Goal: Task Accomplishment & Management: Manage account settings

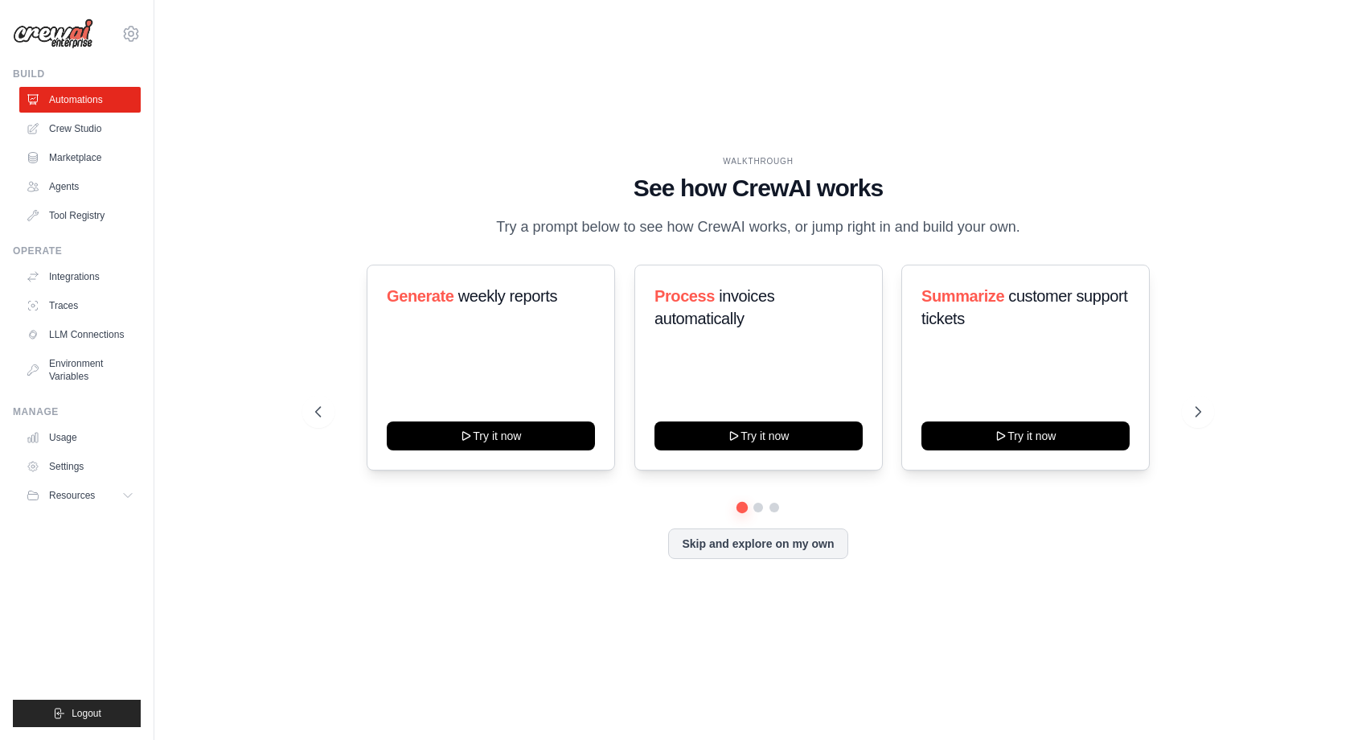
click at [1120, 622] on div "WALKTHROUGH See how [PERSON_NAME] works Try a prompt below to see how [PERSON_N…" at bounding box center [758, 369] width 1156 height 707
click at [121, 494] on button "Resources" at bounding box center [81, 495] width 121 height 26
click at [68, 464] on link "Settings" at bounding box center [81, 466] width 121 height 26
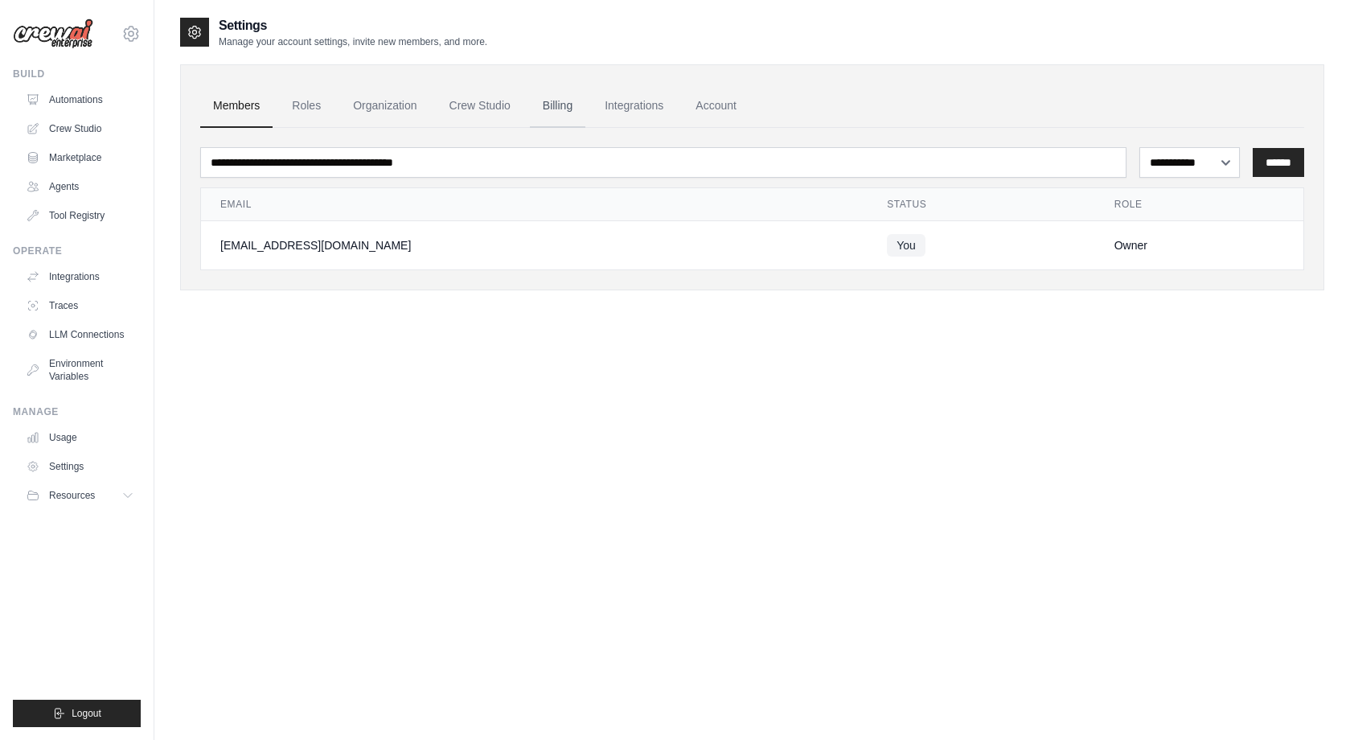
click at [573, 103] on link "Billing" at bounding box center [557, 105] width 55 height 43
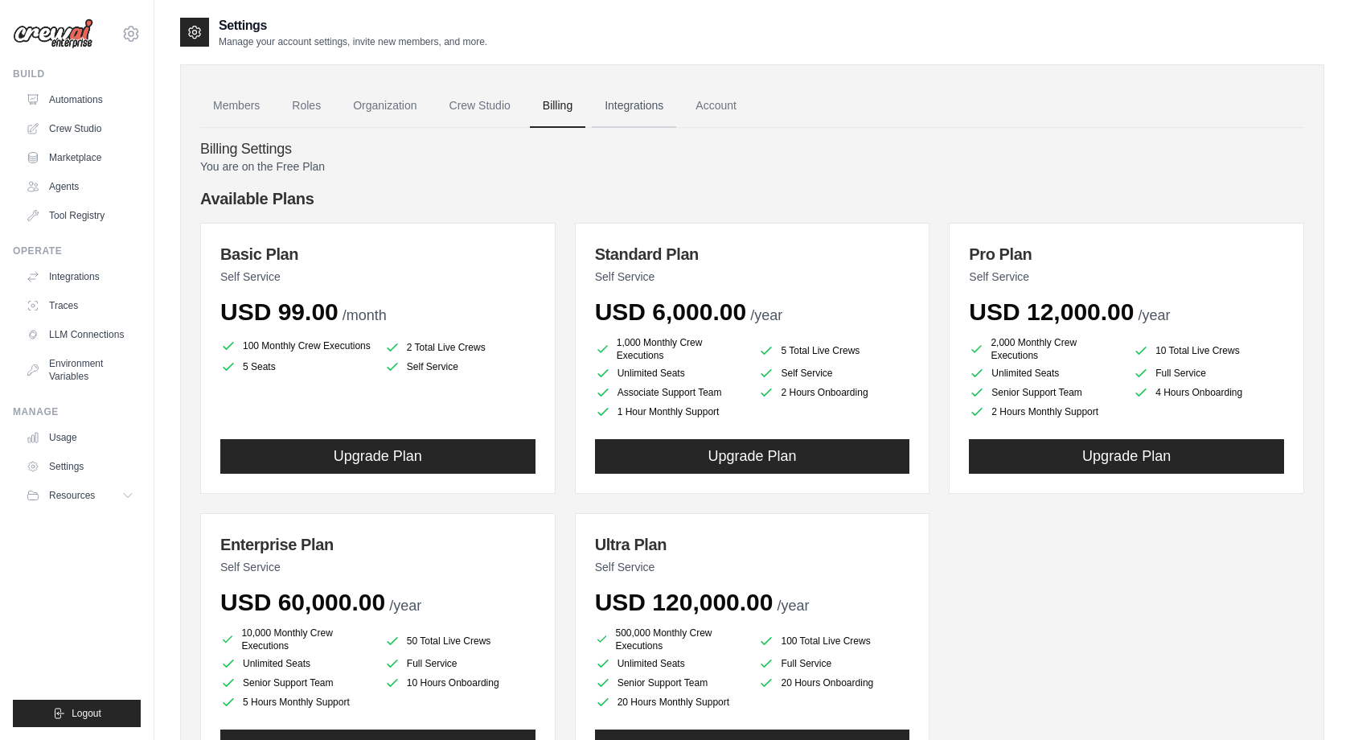
click at [655, 108] on link "Integrations" at bounding box center [634, 105] width 84 height 43
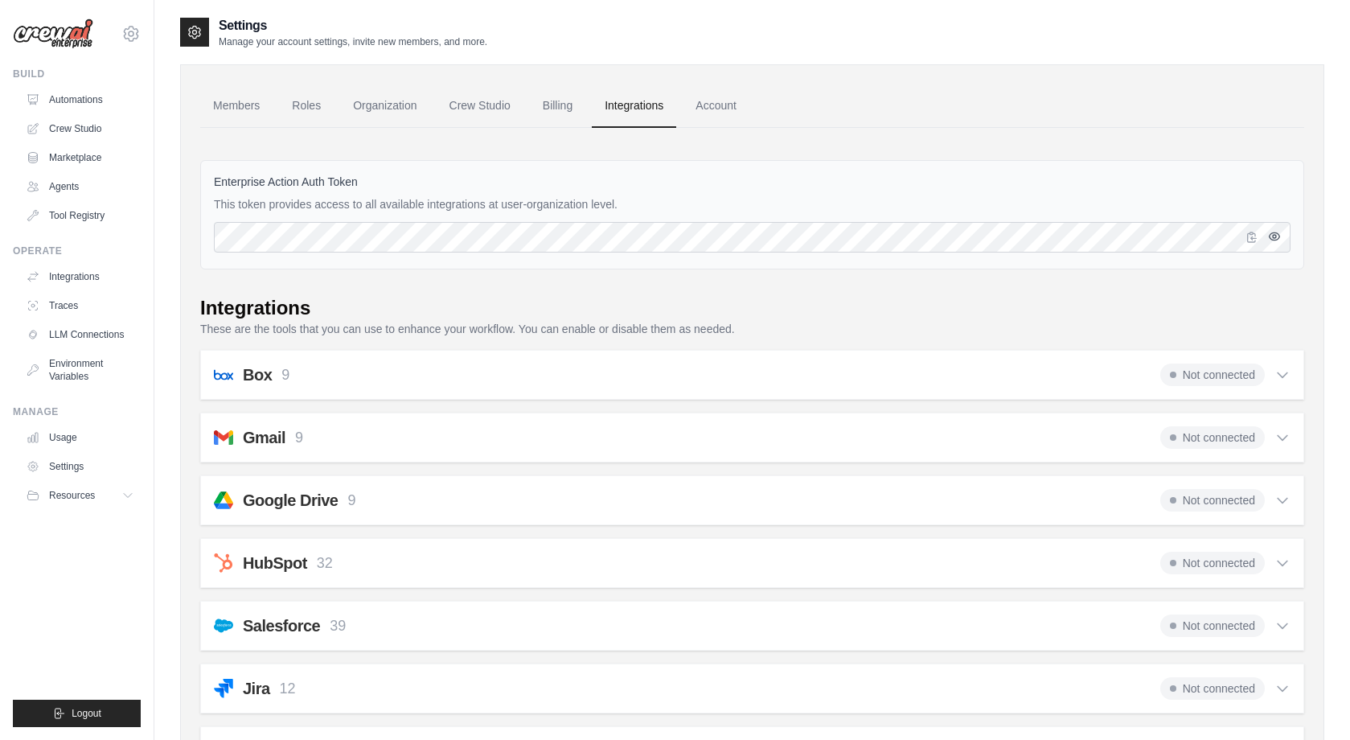
click at [1278, 236] on icon "button" at bounding box center [1274, 236] width 13 height 13
click at [737, 107] on link "Account" at bounding box center [716, 105] width 67 height 43
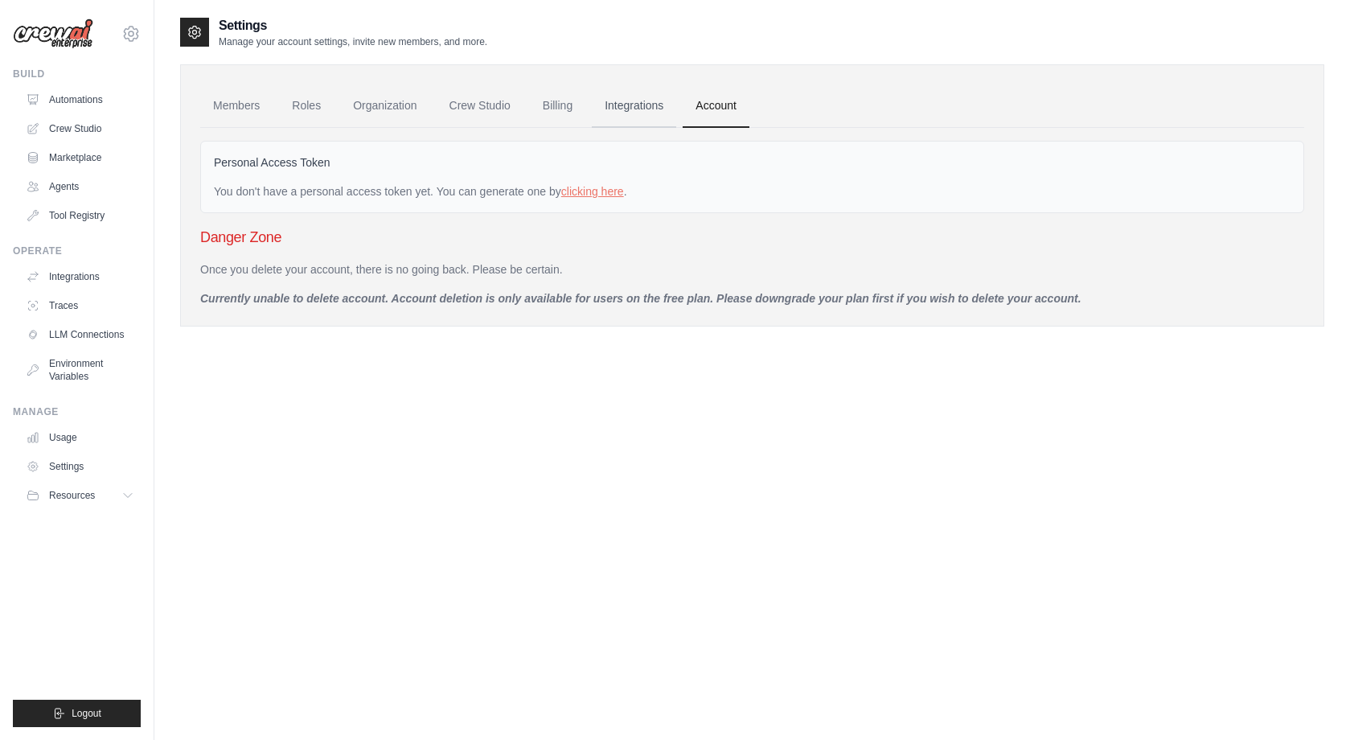
click at [658, 103] on link "Integrations" at bounding box center [634, 105] width 84 height 43
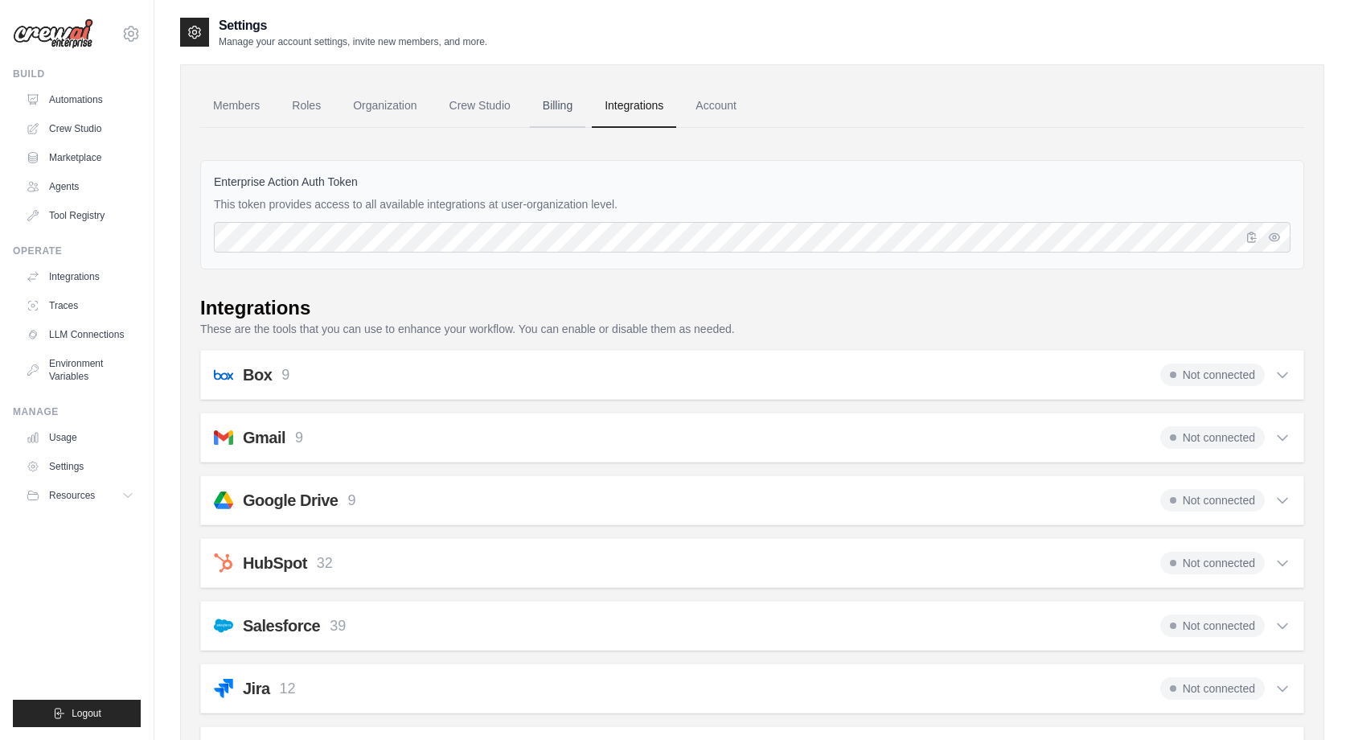
click at [585, 101] on link "Billing" at bounding box center [557, 105] width 55 height 43
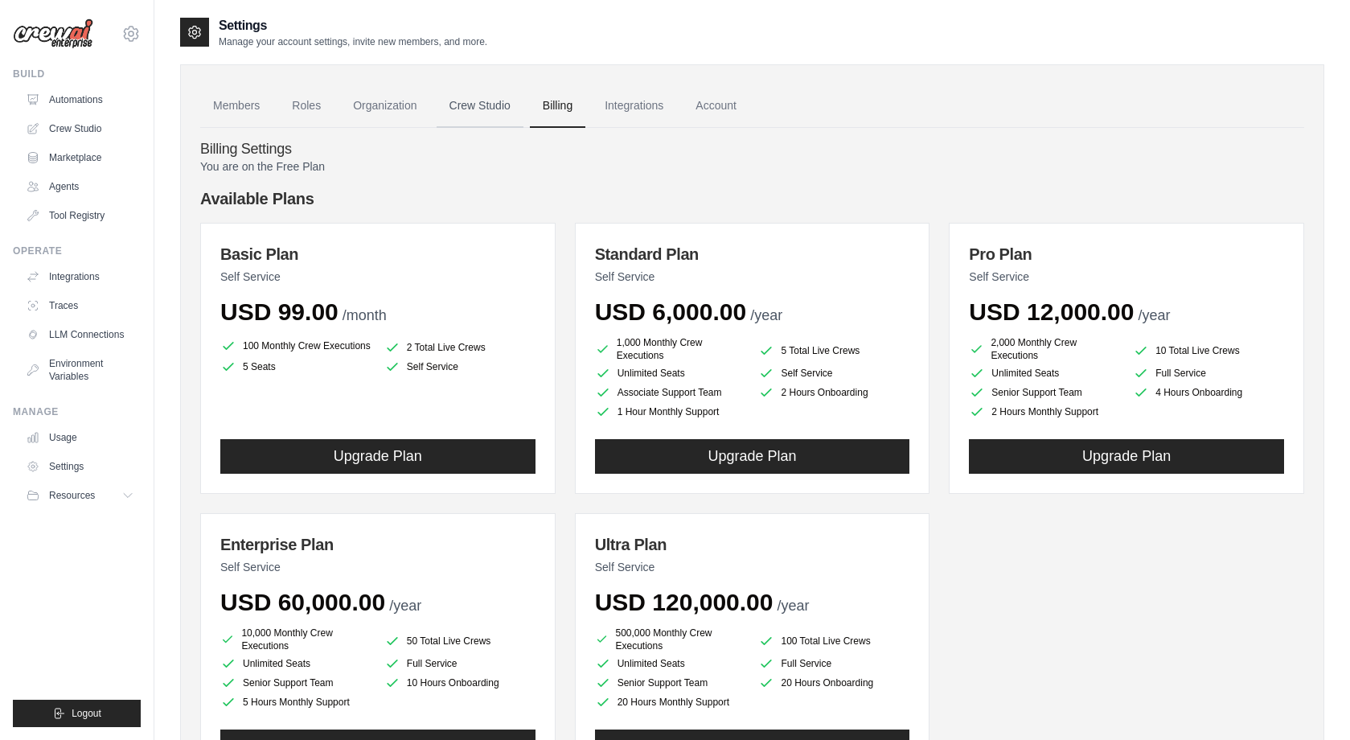
click at [478, 103] on link "Crew Studio" at bounding box center [480, 105] width 87 height 43
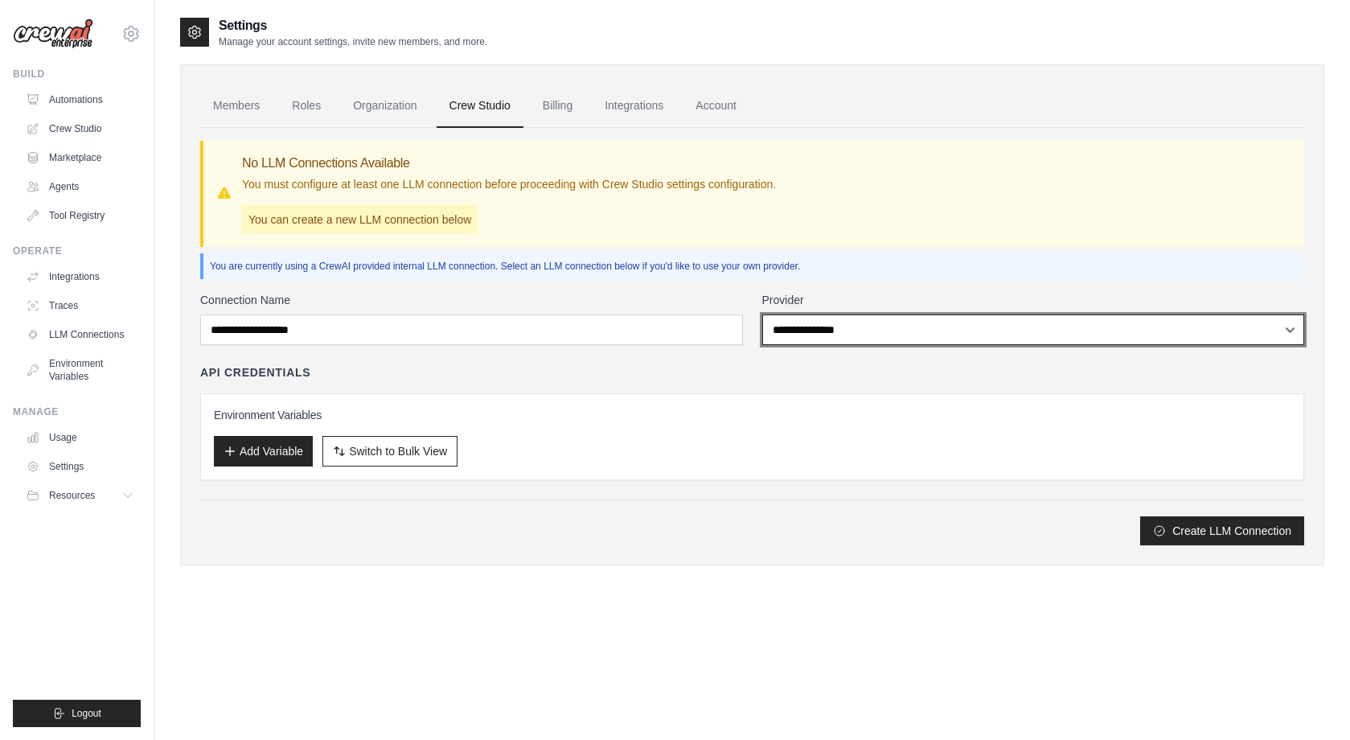
click at [872, 326] on select "**********" at bounding box center [1033, 329] width 543 height 31
select select "******"
click at [762, 314] on select "**********" at bounding box center [1033, 329] width 543 height 31
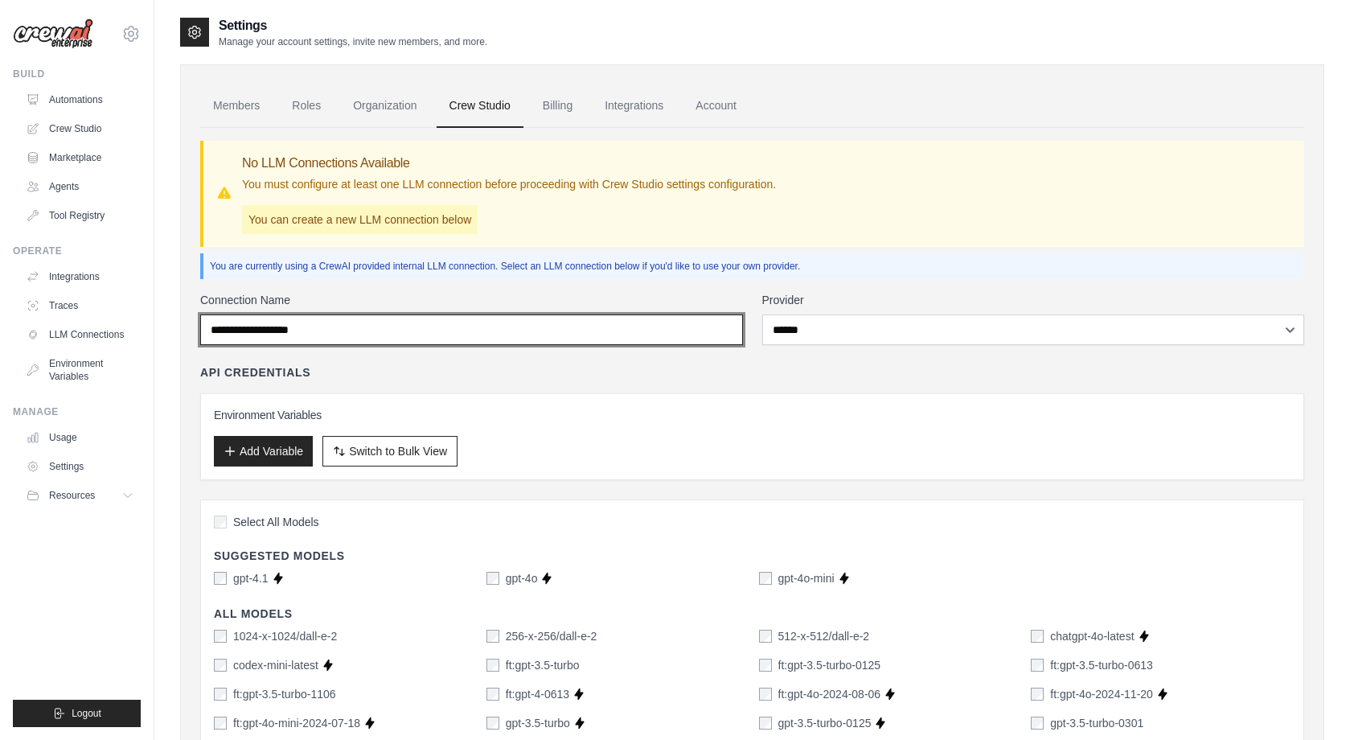
click at [471, 328] on input "Connection Name" at bounding box center [471, 329] width 543 height 31
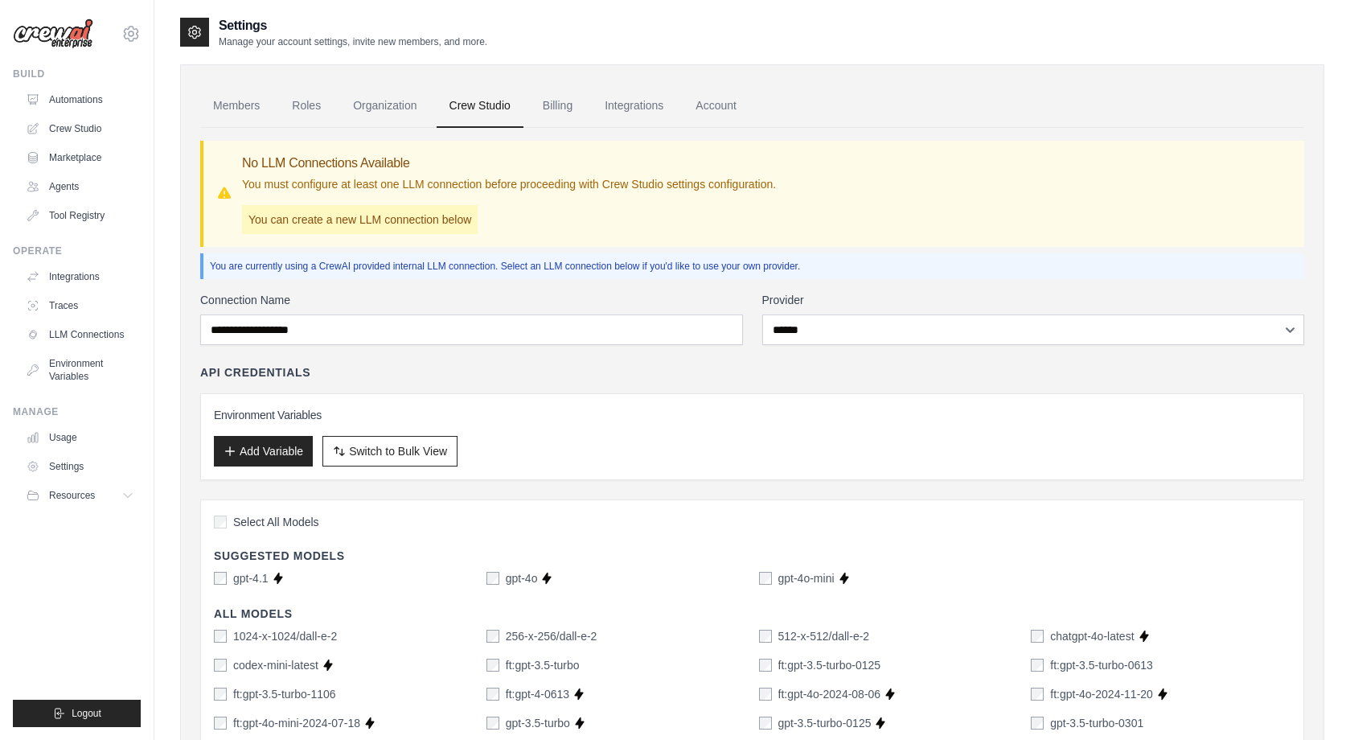
click at [722, 412] on h3 "Environment Variables" at bounding box center [752, 415] width 1077 height 16
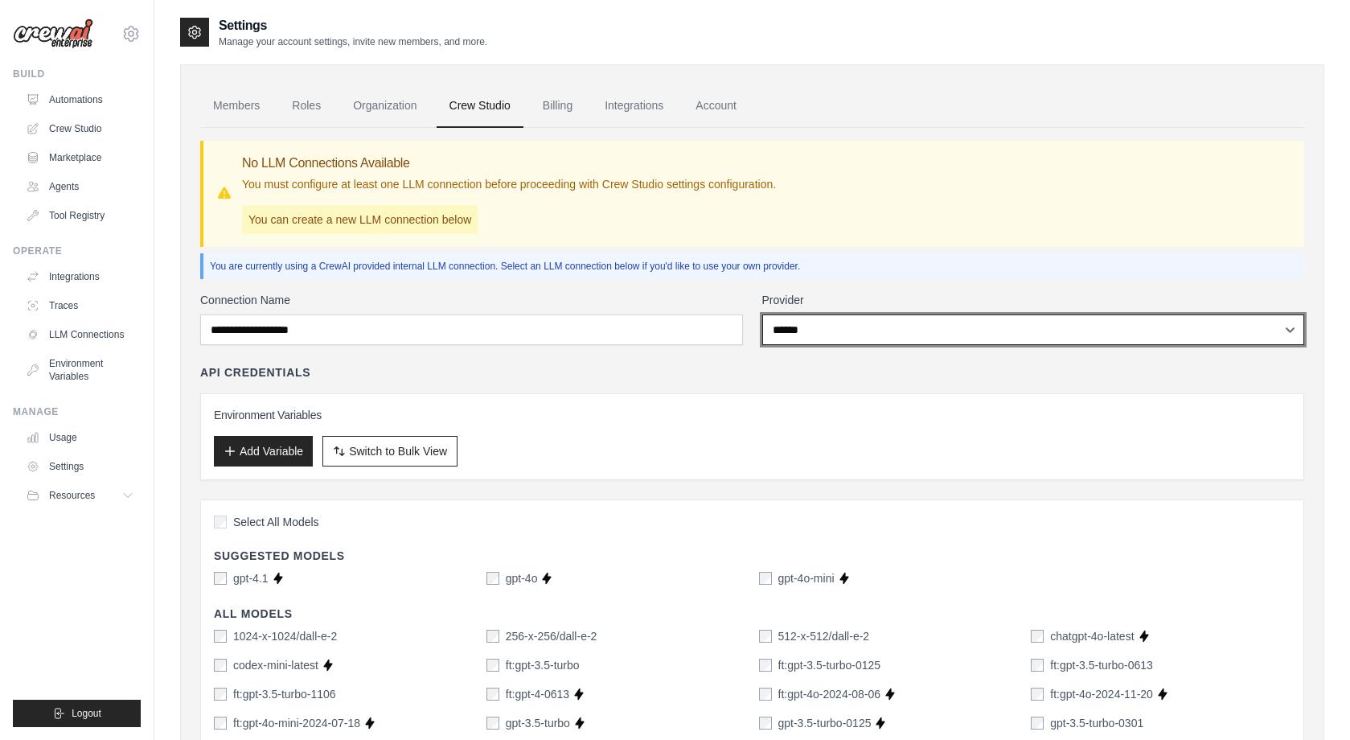
click at [809, 320] on select "**********" at bounding box center [1033, 329] width 543 height 31
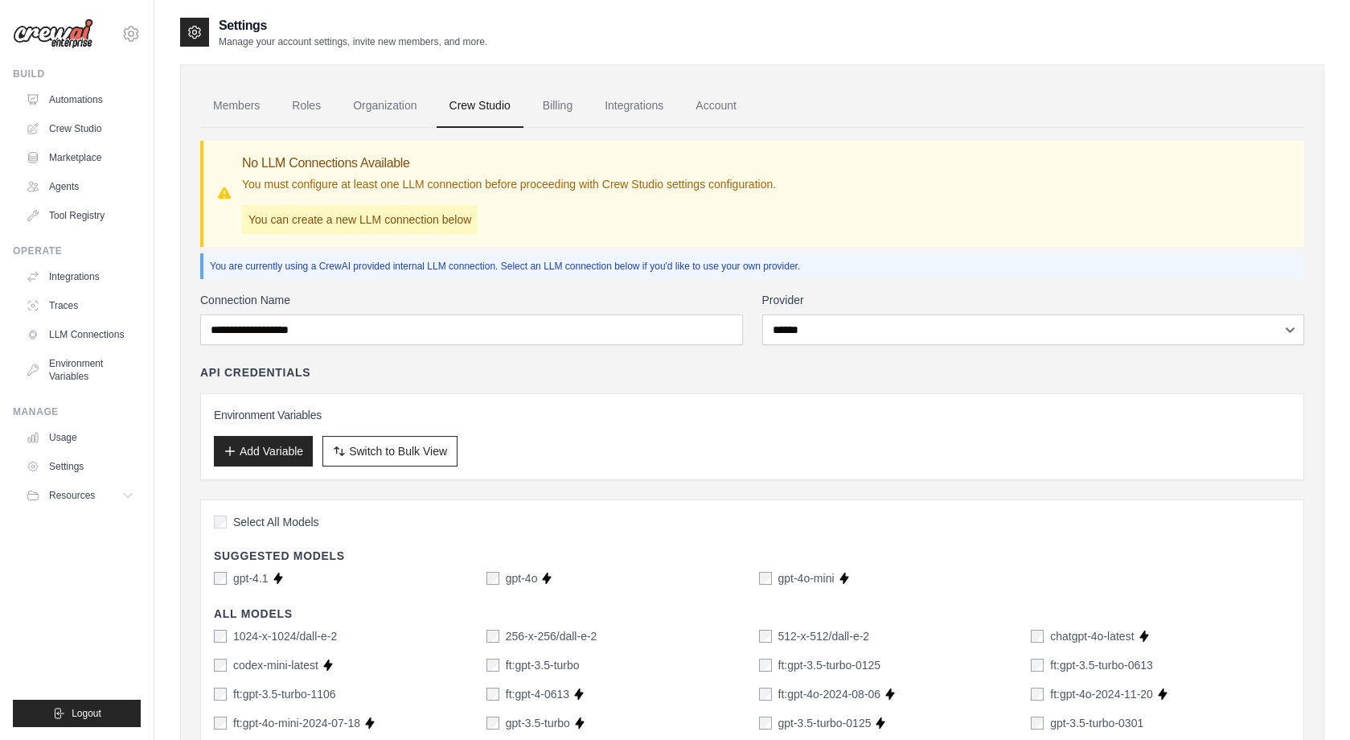
click at [319, 220] on p "You can create a new LLM connection below" at bounding box center [360, 219] width 236 height 29
click at [406, 110] on link "Organization" at bounding box center [384, 105] width 89 height 43
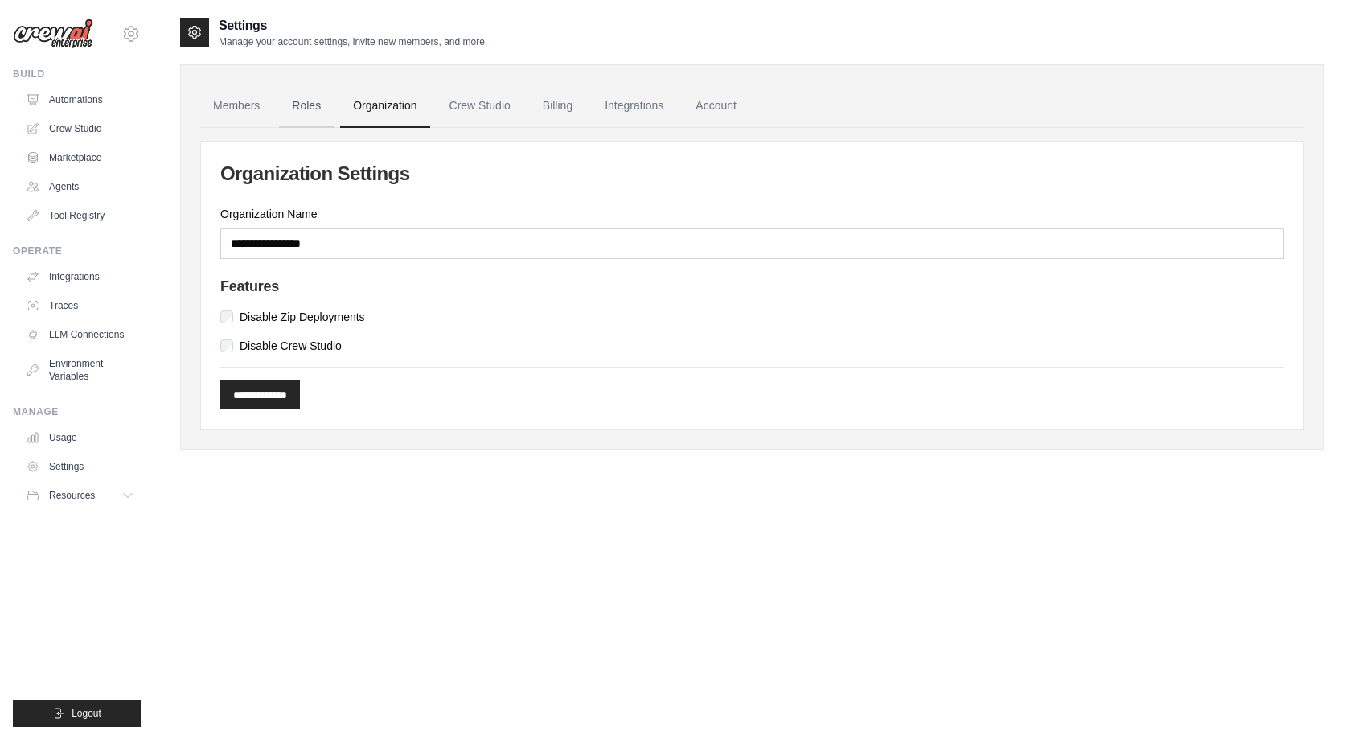
click at [310, 106] on link "Roles" at bounding box center [306, 105] width 55 height 43
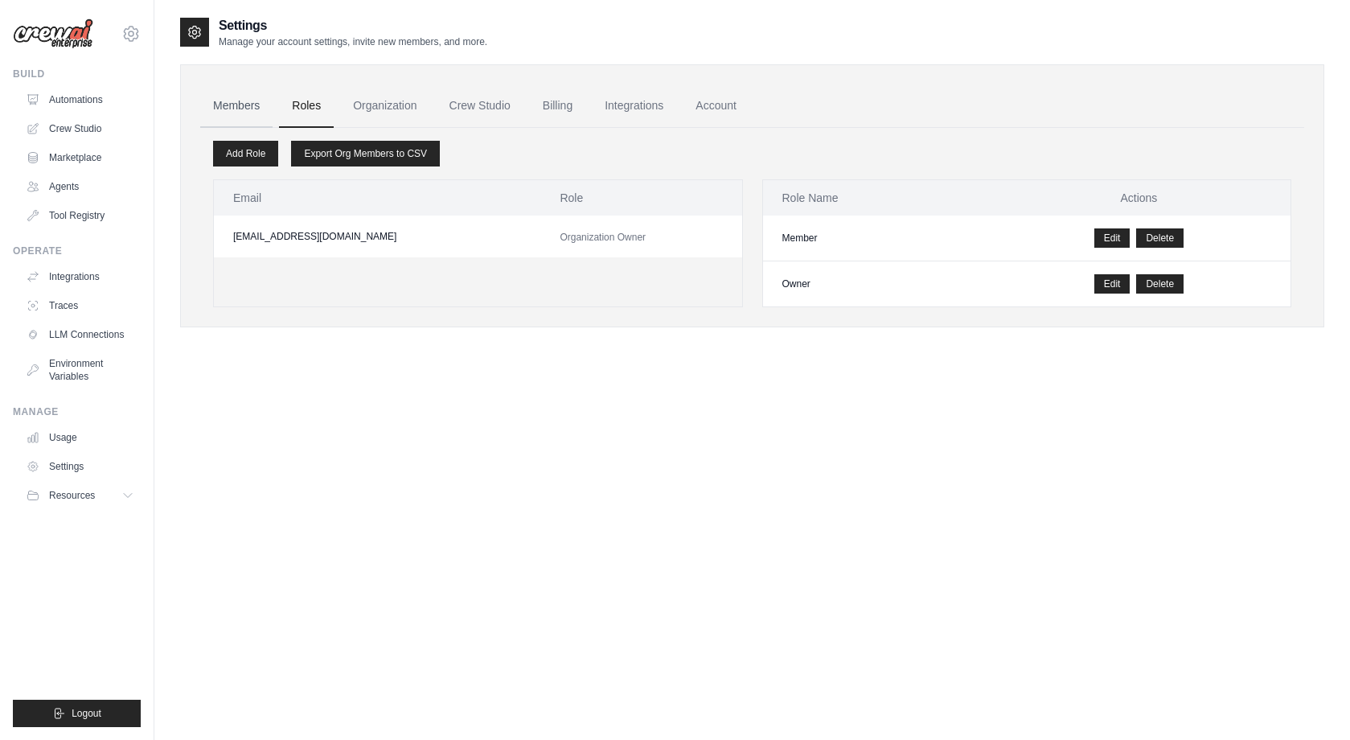
click at [236, 102] on link "Members" at bounding box center [236, 105] width 72 height 43
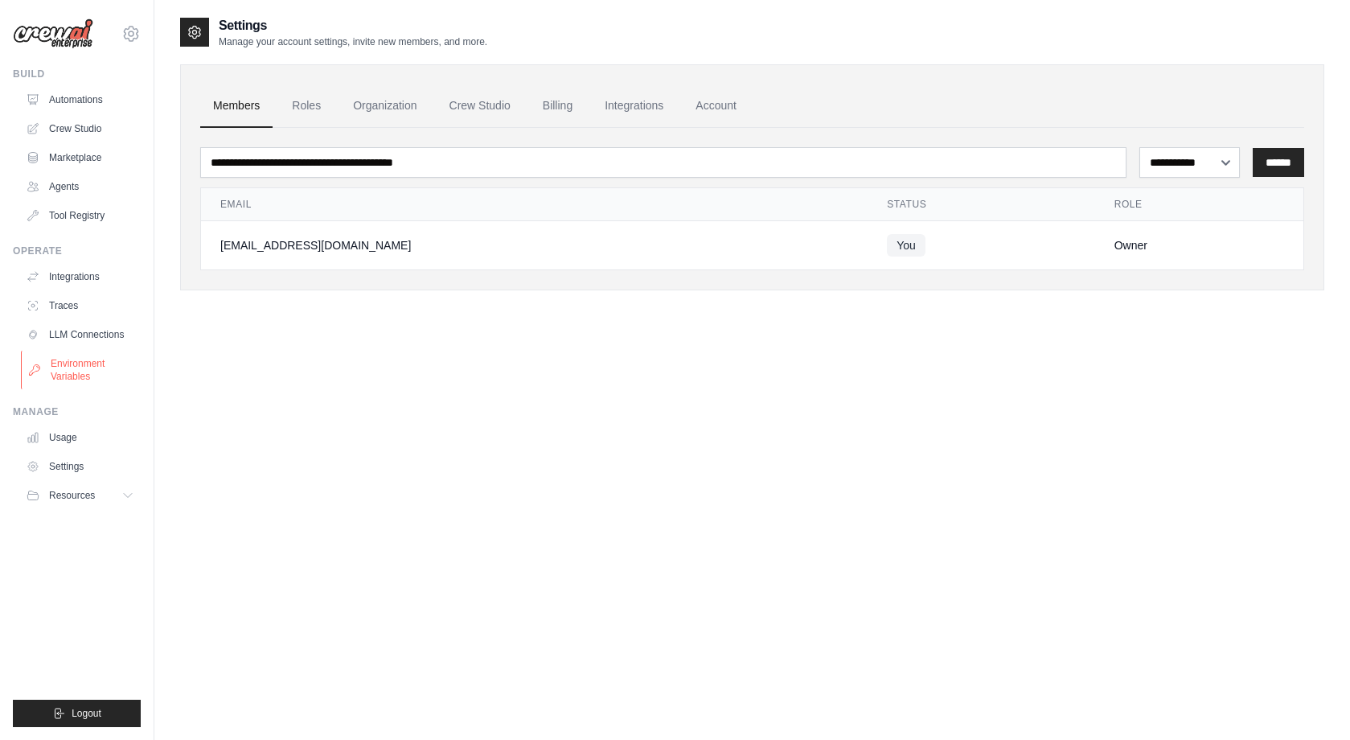
click at [66, 371] on link "Environment Variables" at bounding box center [81, 370] width 121 height 39
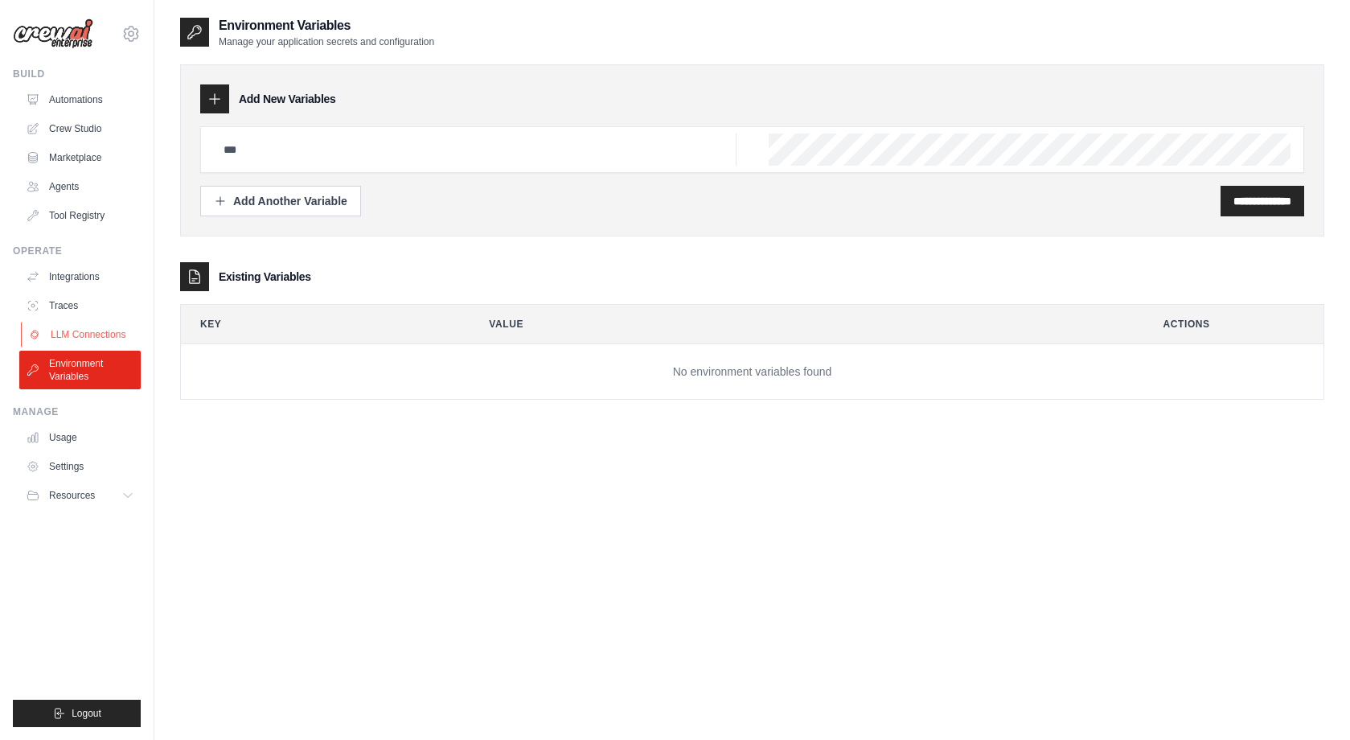
click at [93, 327] on link "LLM Connections" at bounding box center [81, 335] width 121 height 26
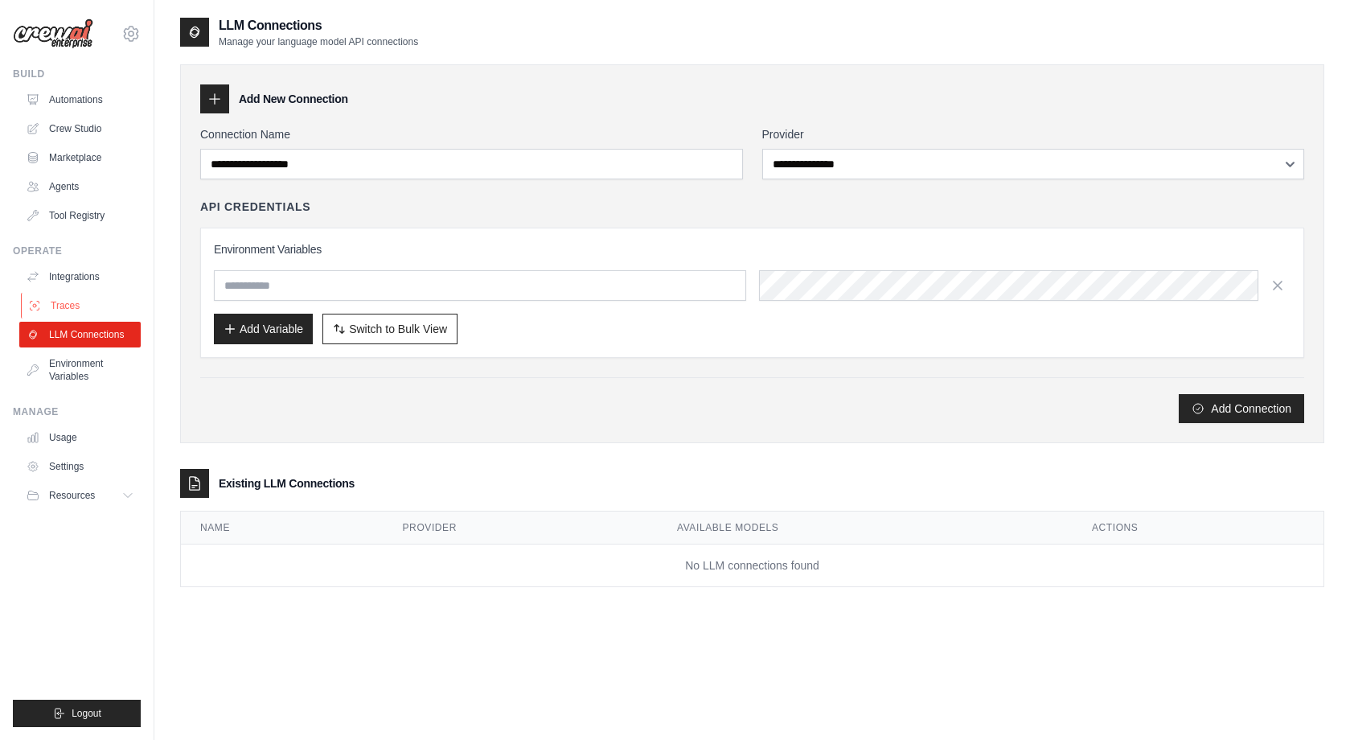
click at [59, 310] on link "Traces" at bounding box center [81, 306] width 121 height 26
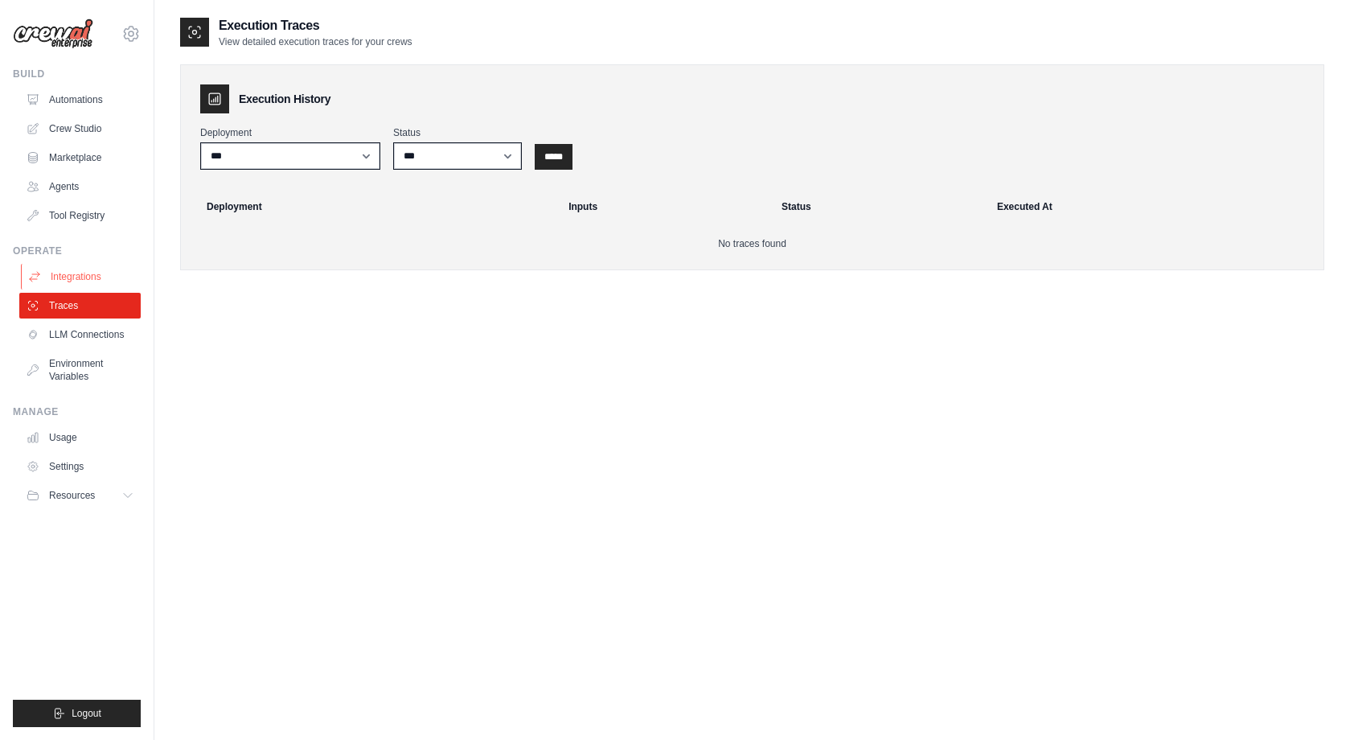
click at [73, 277] on link "Integrations" at bounding box center [81, 277] width 121 height 26
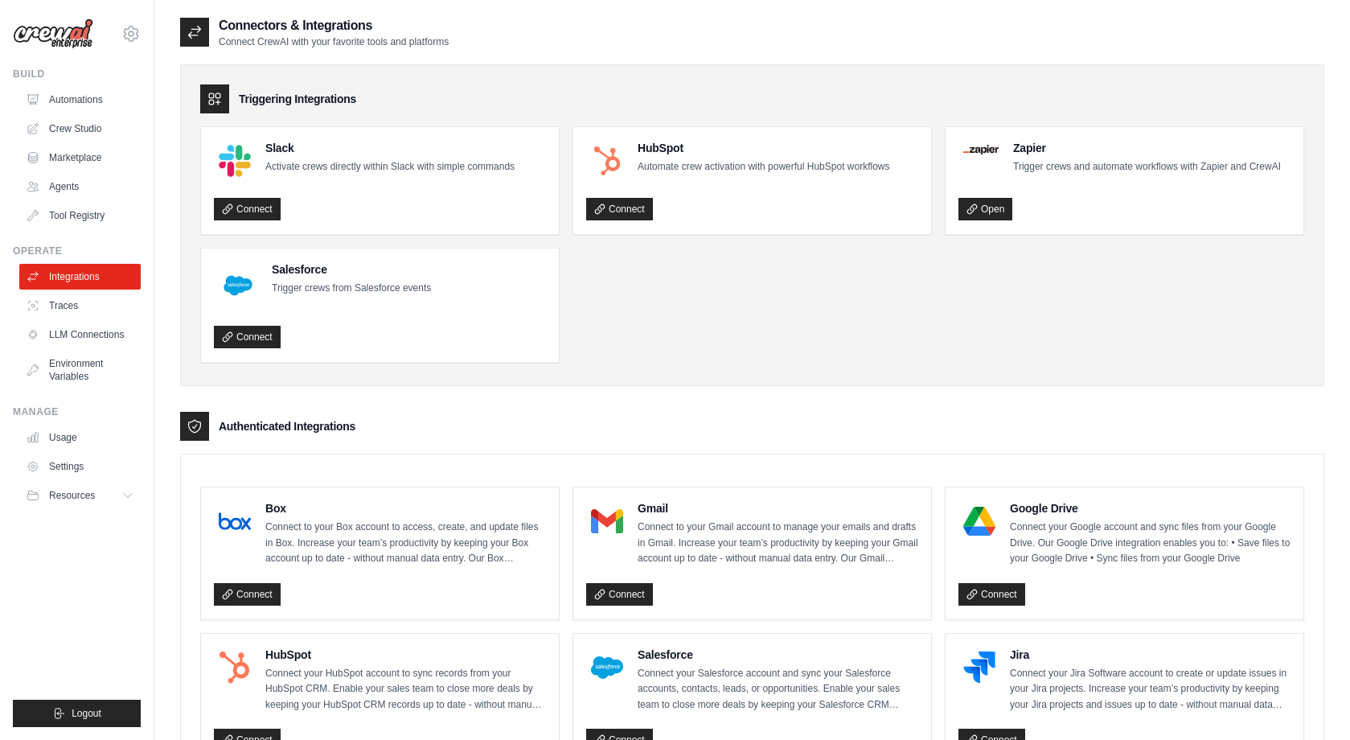
click at [56, 35] on img at bounding box center [53, 33] width 80 height 31
click at [77, 43] on img at bounding box center [53, 33] width 80 height 31
click at [62, 35] on img at bounding box center [53, 33] width 80 height 31
click at [128, 27] on icon at bounding box center [131, 34] width 14 height 14
click at [100, 113] on link "Settings" at bounding box center [130, 108] width 141 height 29
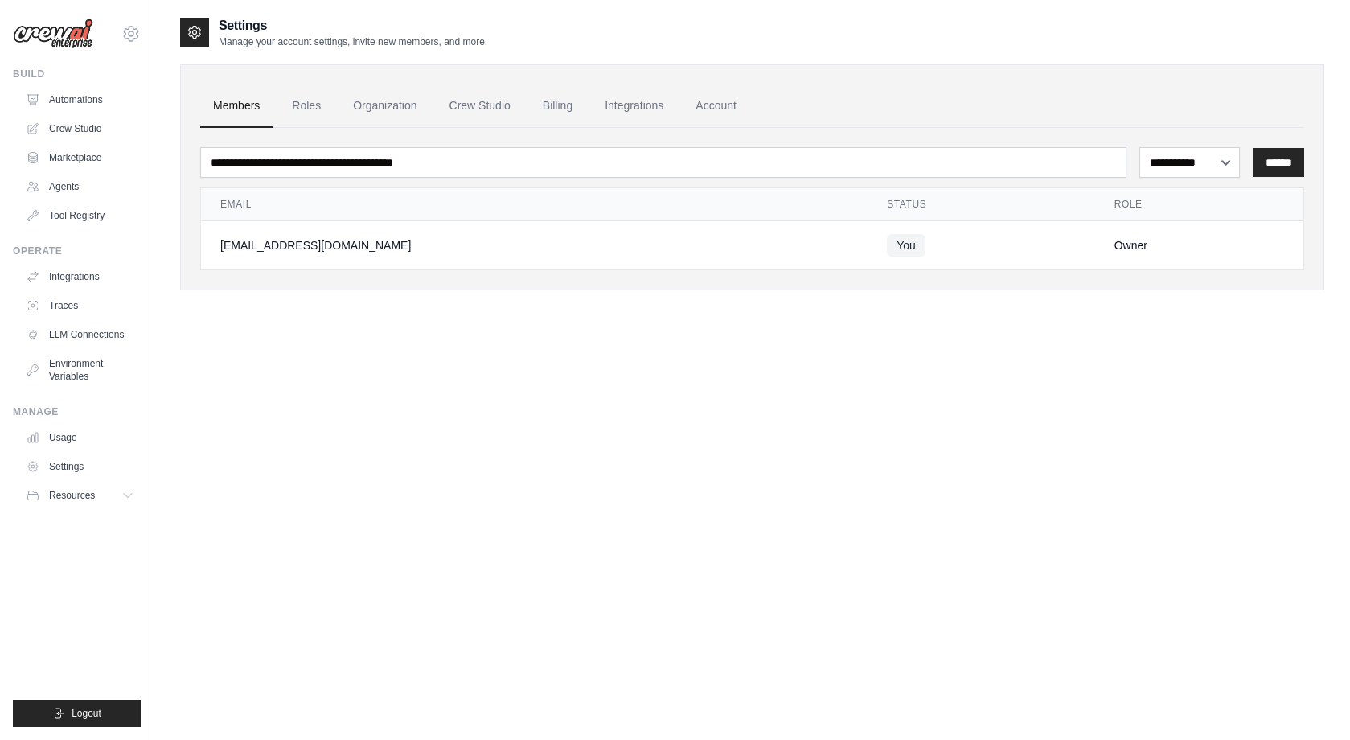
click at [61, 35] on img at bounding box center [53, 33] width 80 height 31
